Goal: Task Accomplishment & Management: Manage account settings

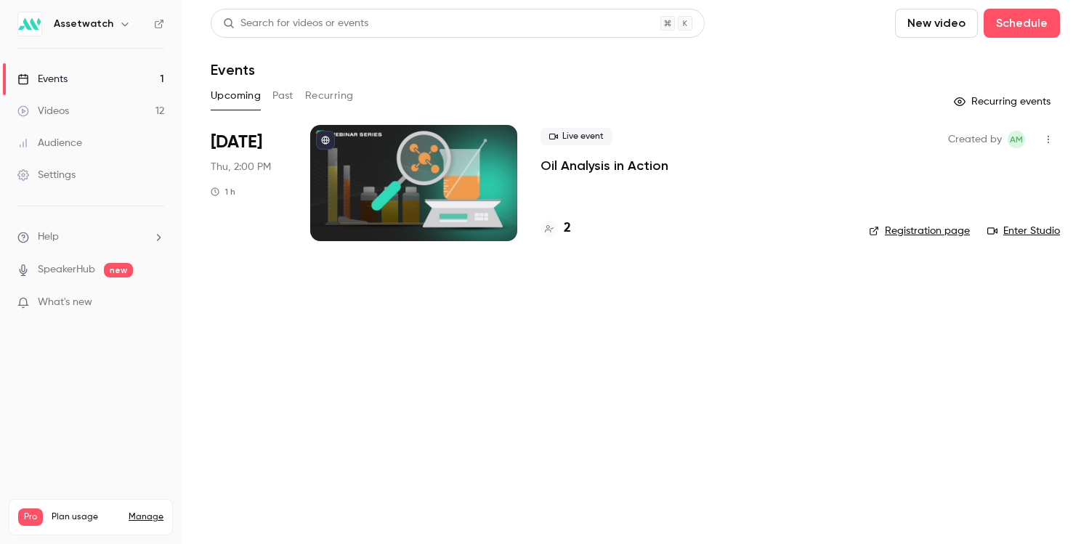
click at [584, 170] on p "Oil Analysis in Action" at bounding box center [605, 165] width 128 height 17
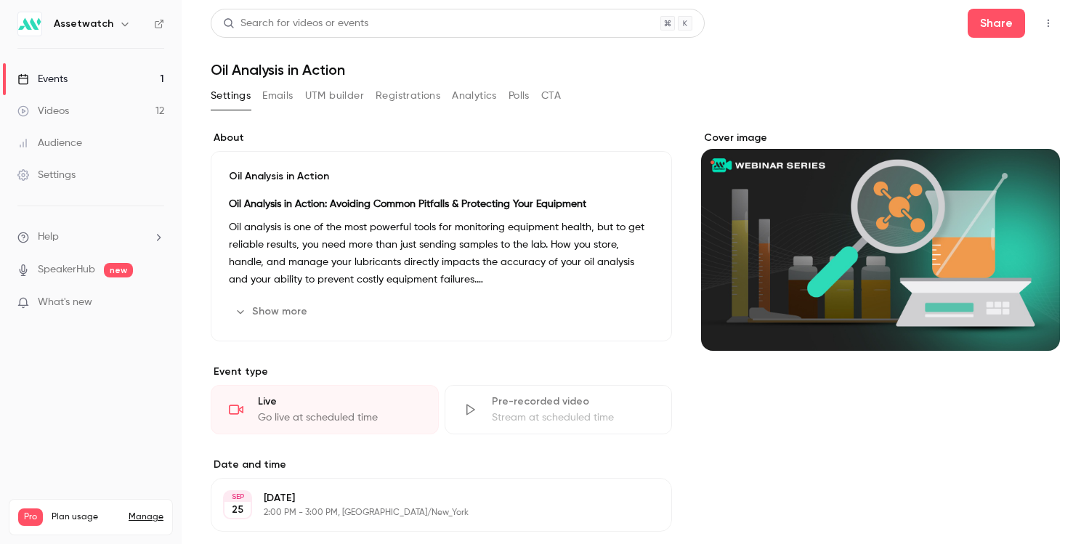
click at [425, 93] on button "Registrations" at bounding box center [408, 95] width 65 height 23
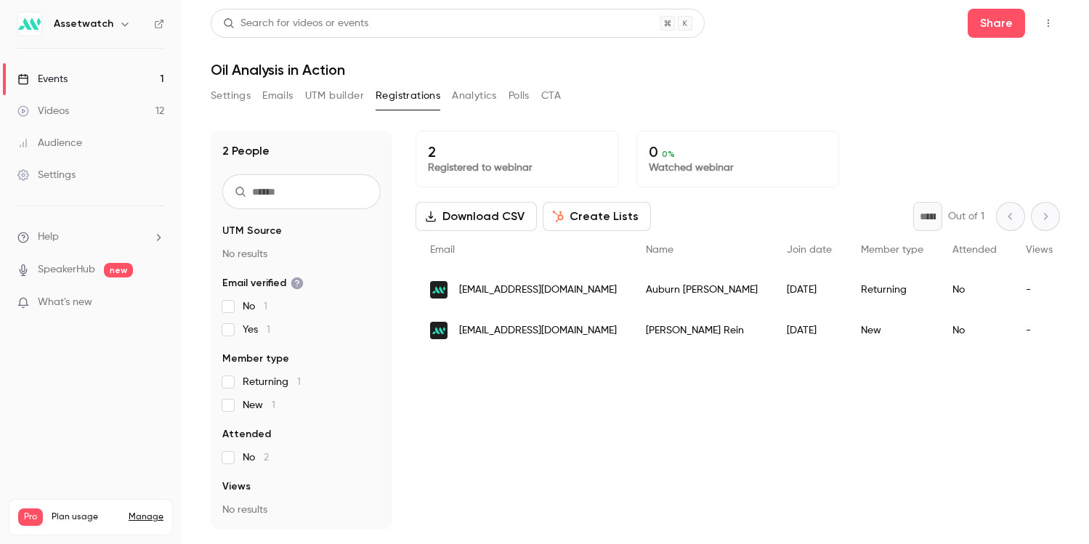
click at [234, 91] on button "Settings" at bounding box center [231, 95] width 40 height 23
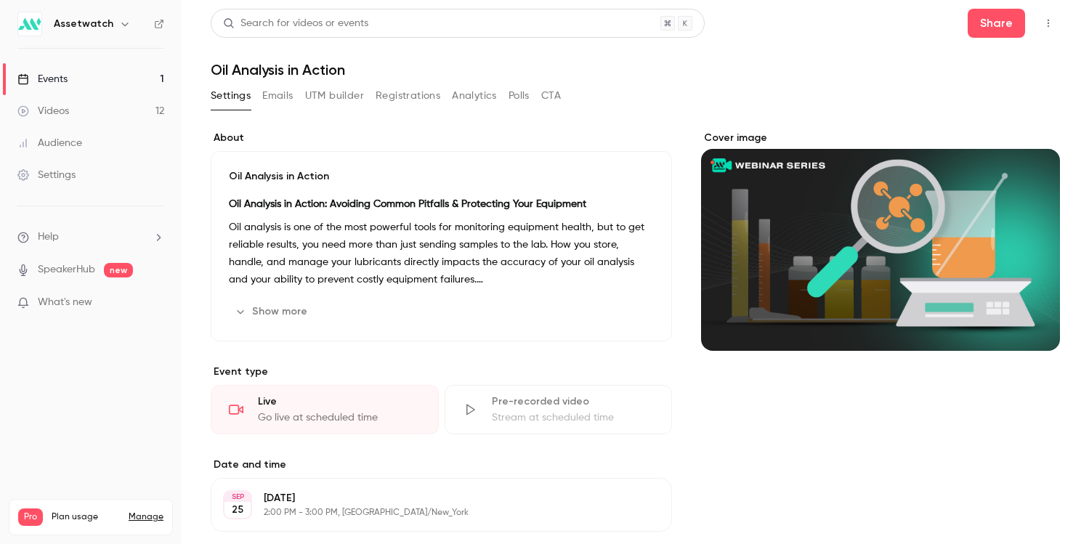
click at [75, 78] on link "Events 1" at bounding box center [91, 79] width 182 height 32
